Goal: Task Accomplishment & Management: Use online tool/utility

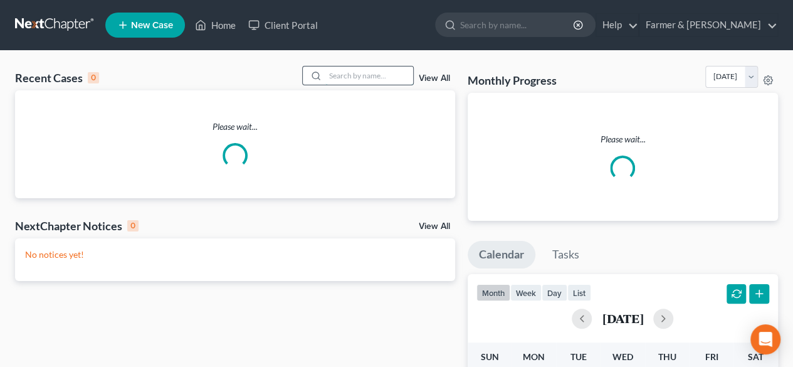
click at [347, 74] on input "search" at bounding box center [370, 75] width 88 height 18
paste input "21-50477"
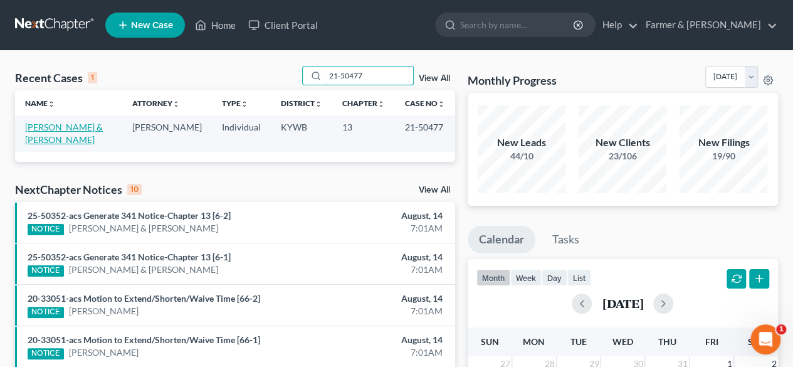
type input "21-50477"
click at [95, 132] on link "[PERSON_NAME] & [PERSON_NAME]" at bounding box center [64, 133] width 78 height 23
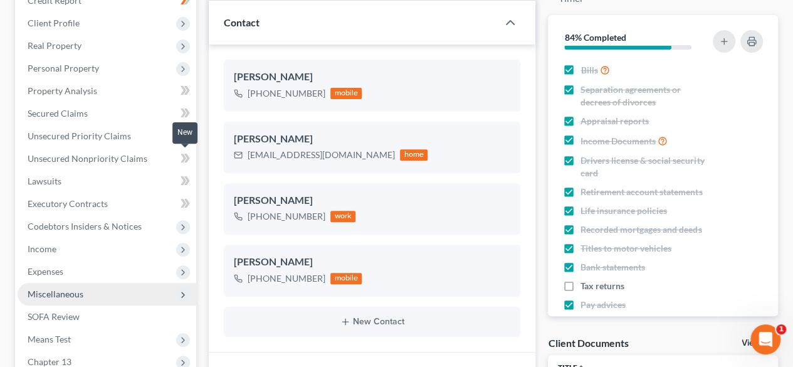
scroll to position [251, 0]
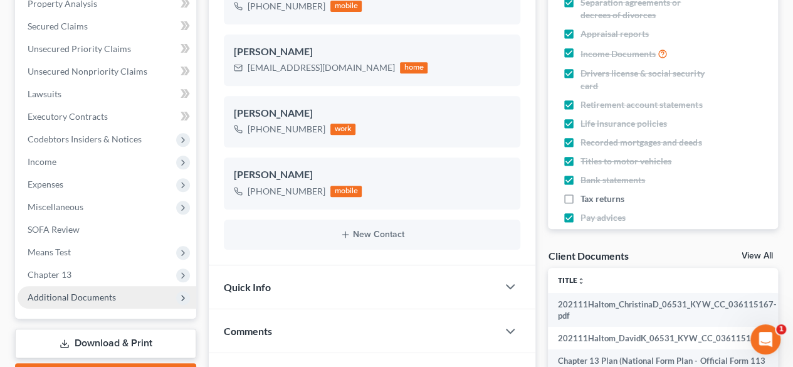
click at [80, 298] on span "Additional Documents" at bounding box center [72, 297] width 88 height 11
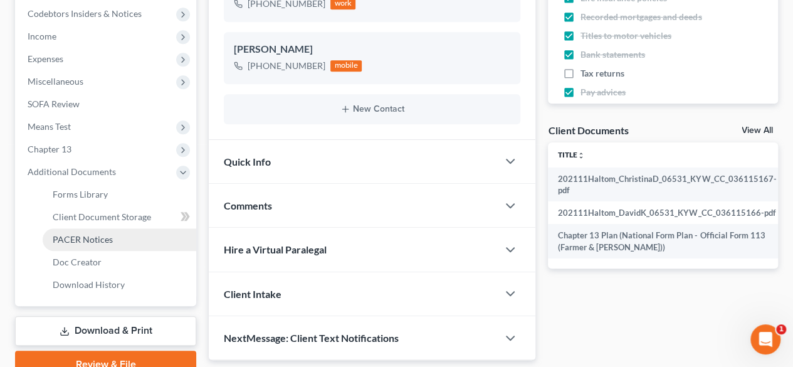
click at [93, 241] on span "PACER Notices" at bounding box center [83, 239] width 60 height 11
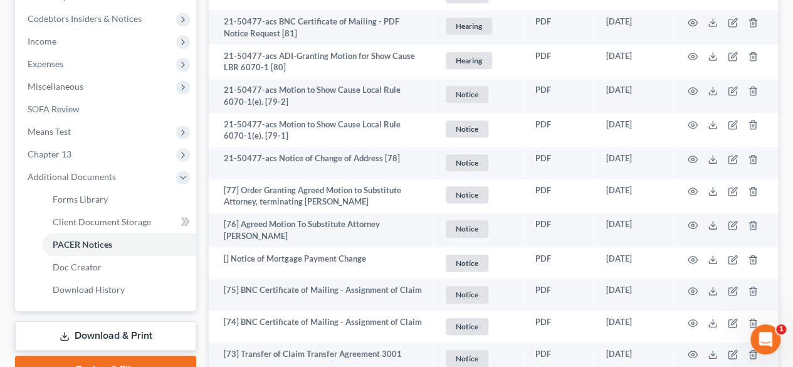
scroll to position [439, 0]
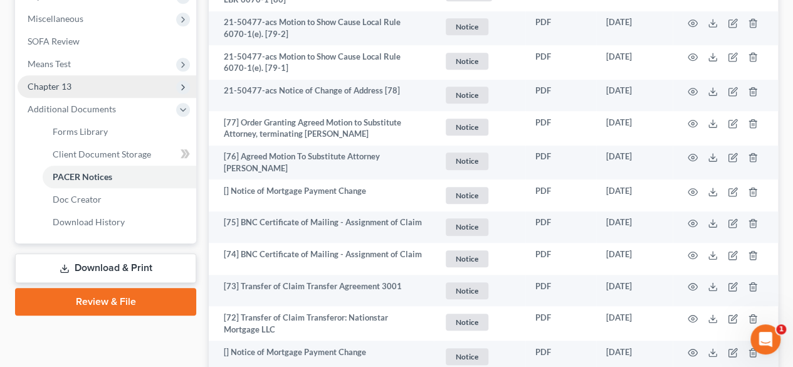
click at [37, 90] on span "Chapter 13" at bounding box center [50, 86] width 44 height 11
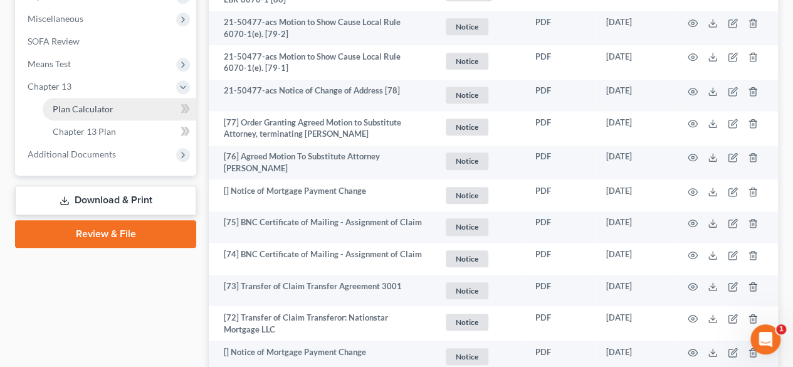
click at [91, 112] on span "Plan Calculator" at bounding box center [83, 108] width 61 height 11
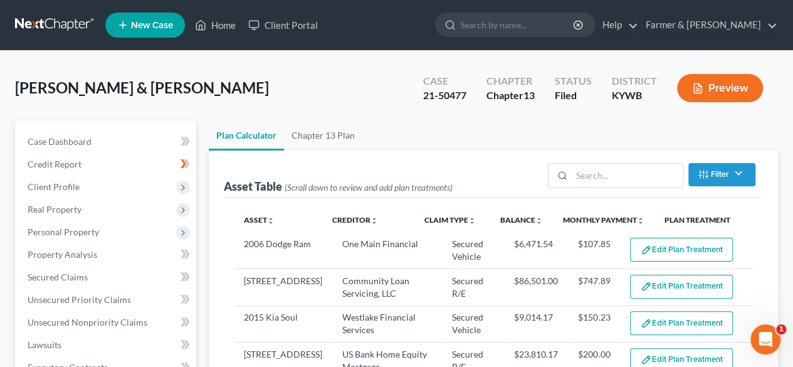
select select "59"
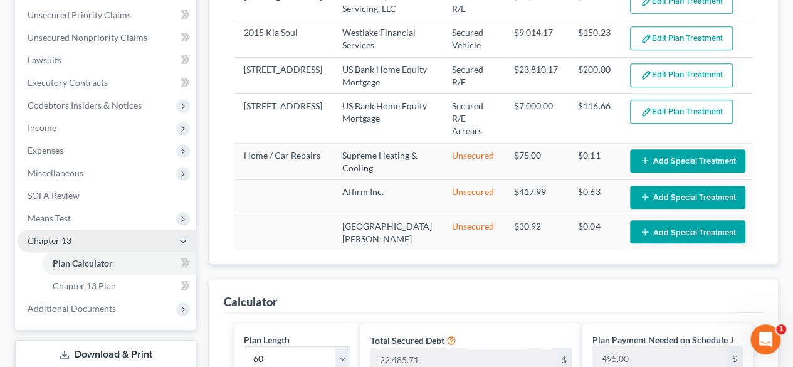
scroll to position [439, 0]
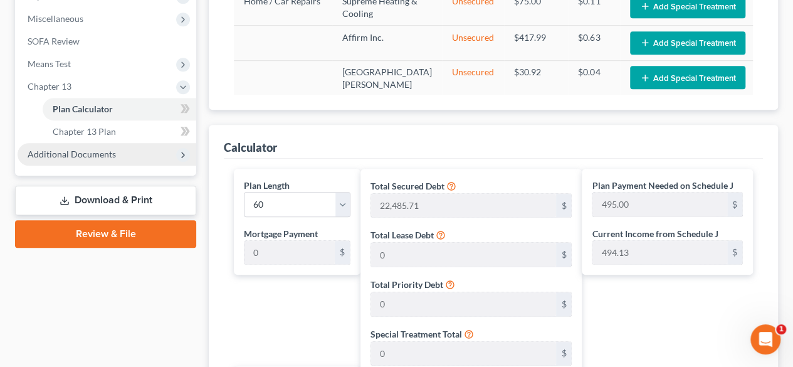
click at [95, 157] on span "Additional Documents" at bounding box center [72, 154] width 88 height 11
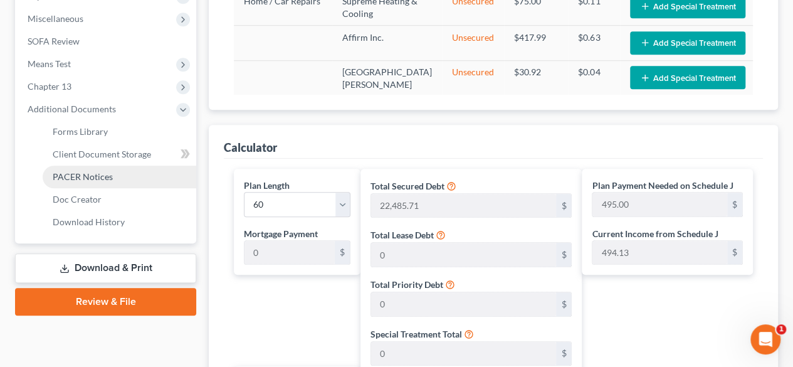
click at [97, 177] on span "PACER Notices" at bounding box center [83, 176] width 60 height 11
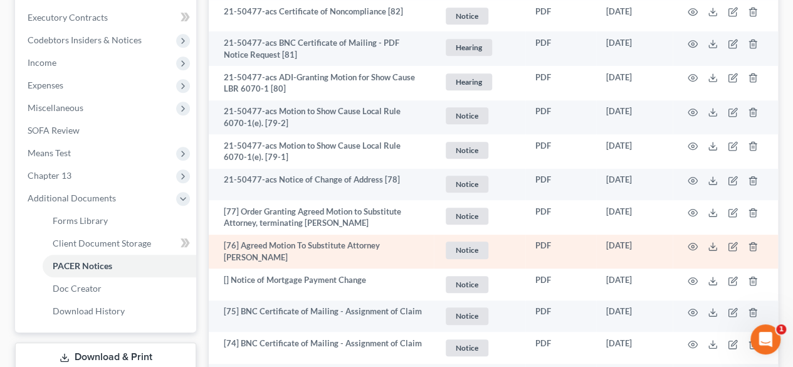
scroll to position [376, 0]
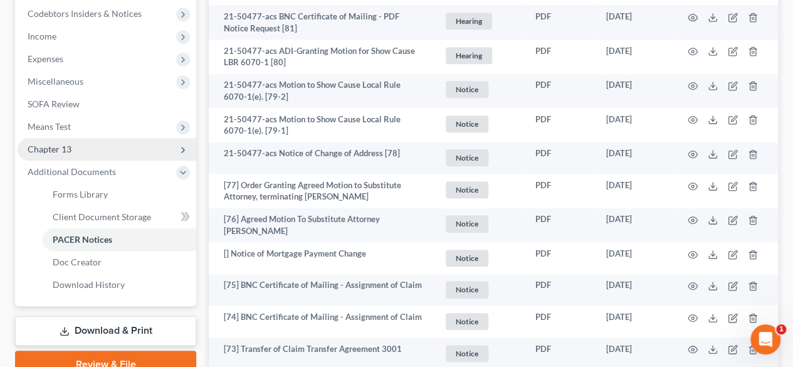
click at [97, 150] on span "Chapter 13" at bounding box center [107, 149] width 179 height 23
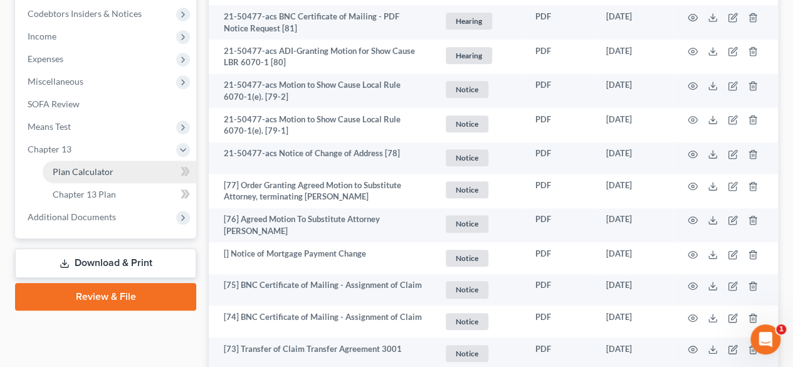
click at [92, 174] on span "Plan Calculator" at bounding box center [83, 171] width 61 height 11
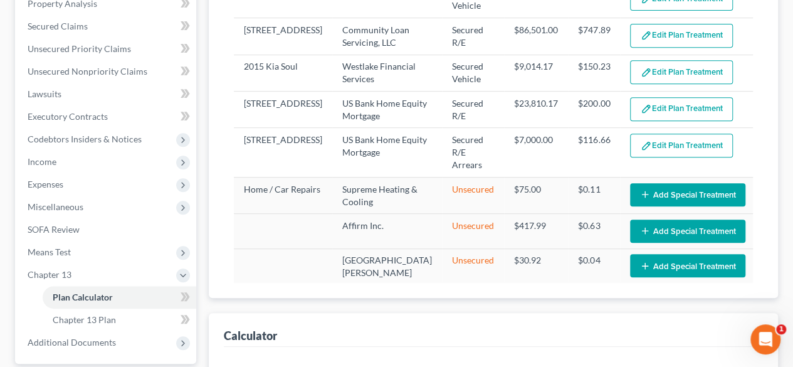
select select "59"
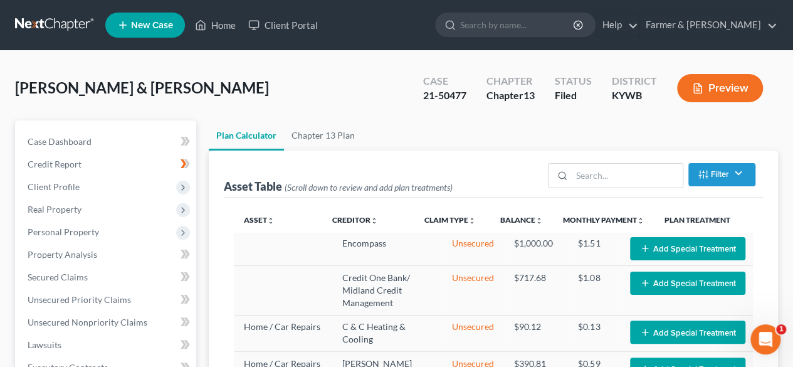
click at [45, 24] on link at bounding box center [55, 25] width 80 height 23
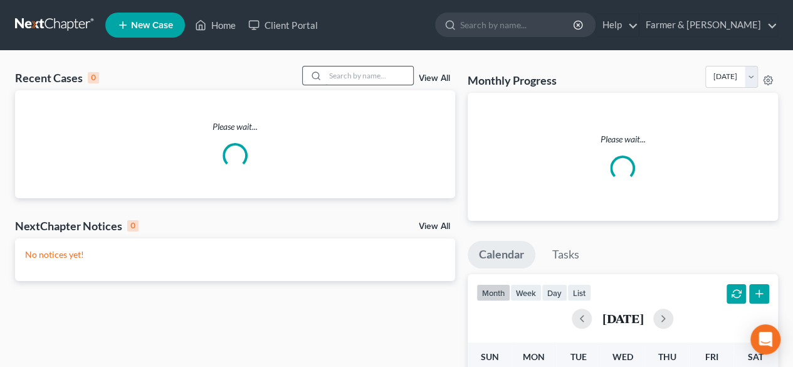
click at [380, 73] on input "search" at bounding box center [370, 75] width 88 height 18
paste input "Jesse Harp"
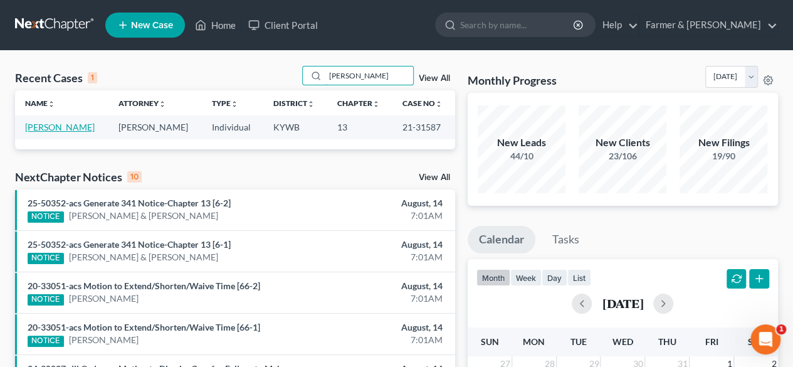
type input "Jesse Harp"
click at [57, 125] on link "Harp, Jesse" at bounding box center [60, 127] width 70 height 11
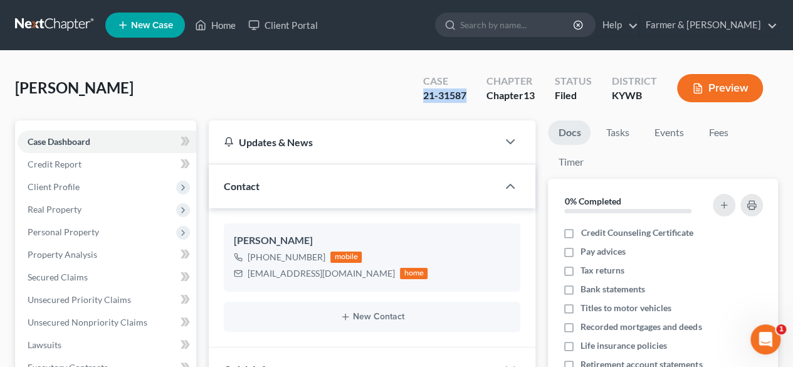
drag, startPoint x: 469, startPoint y: 96, endPoint x: 418, endPoint y: 98, distance: 50.2
click at [418, 98] on div "Case 21-31587" at bounding box center [444, 89] width 63 height 37
copy div "21-31587"
click at [43, 25] on link at bounding box center [55, 25] width 80 height 23
